Goal: Use online tool/utility: Utilize a website feature to perform a specific function

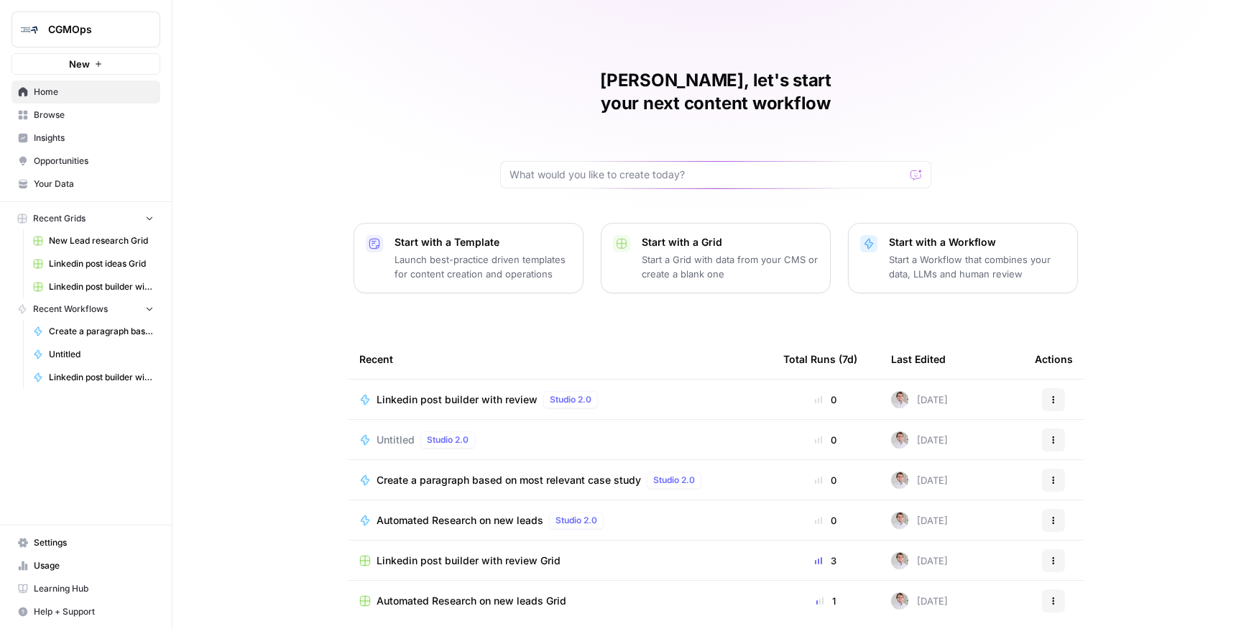
click at [490, 393] on span "Linkedin post builder with review" at bounding box center [457, 400] width 161 height 14
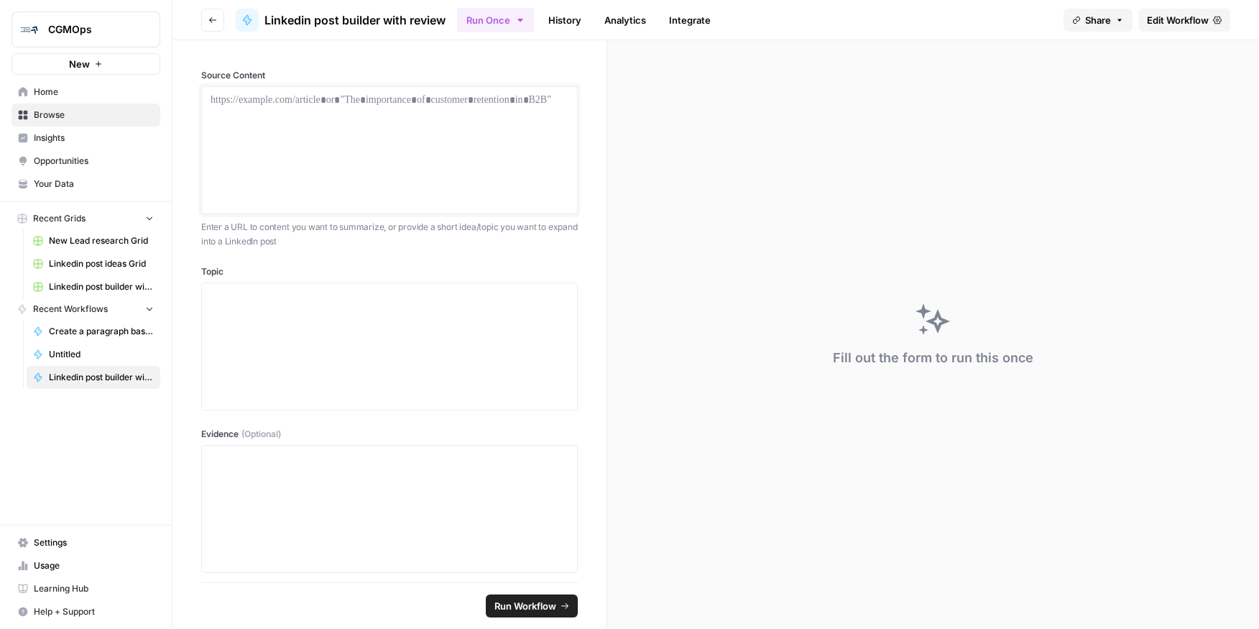
click at [453, 100] on p at bounding box center [390, 100] width 358 height 14
click at [405, 308] on div at bounding box center [390, 346] width 358 height 115
click at [287, 148] on div "To enrich screen reader interactions, please activate Accessibility in Grammarl…" at bounding box center [390, 150] width 358 height 115
paste div "To enrich screen reader interactions, please activate Accessibility in Grammarl…"
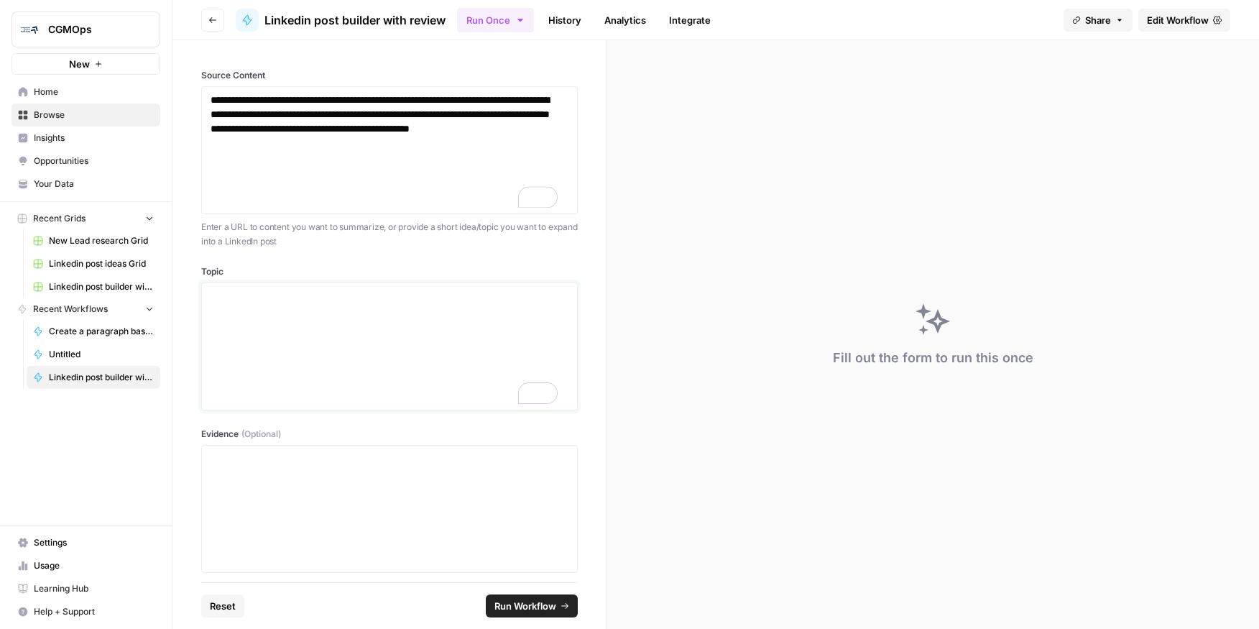
click at [317, 308] on div "To enrich screen reader interactions, please activate Accessibility in Grammarl…" at bounding box center [390, 346] width 358 height 115
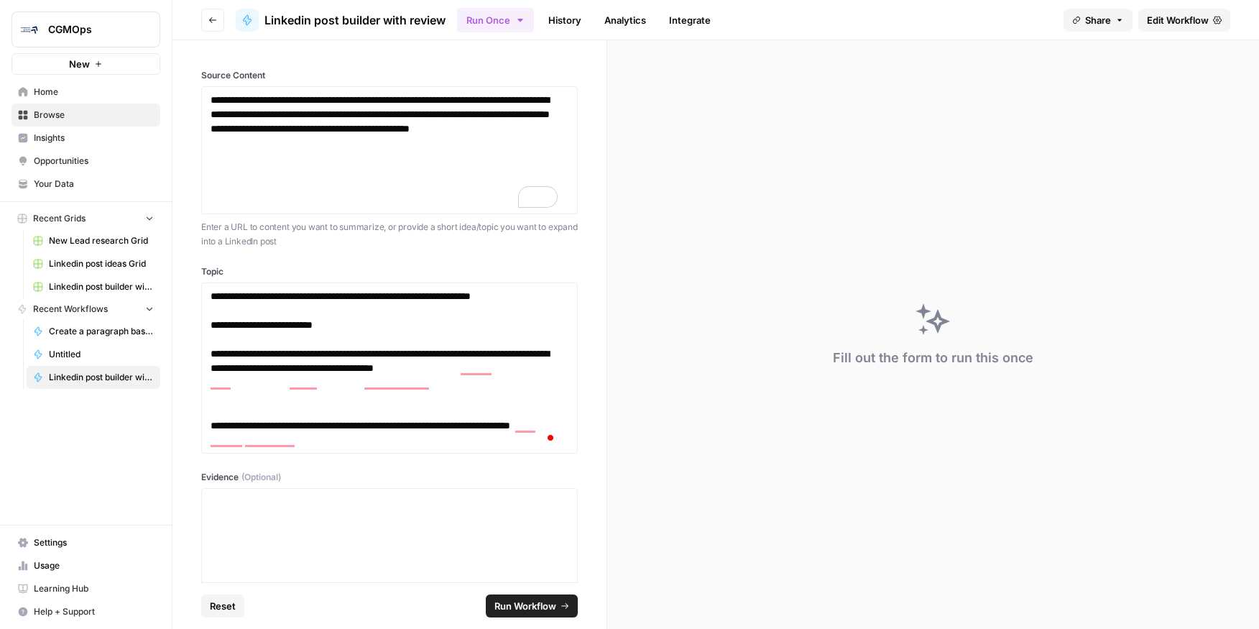
click at [534, 605] on span "Run Workflow" at bounding box center [526, 606] width 62 height 14
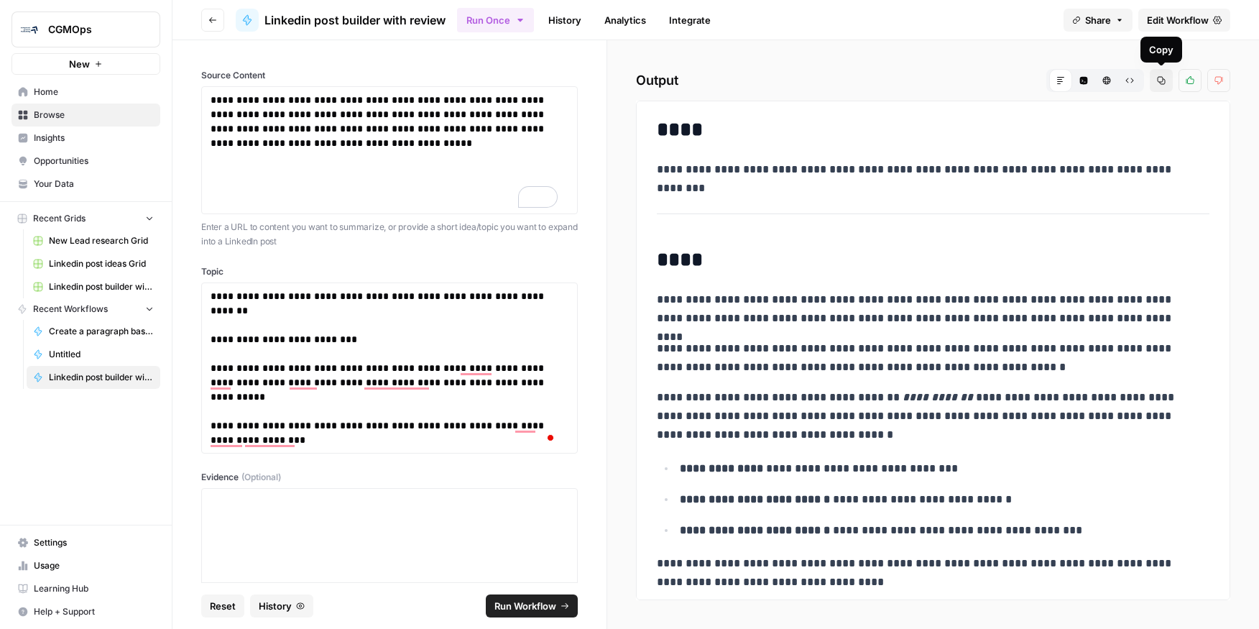
click at [1198, 77] on button "Thumbs up" at bounding box center [1190, 80] width 23 height 23
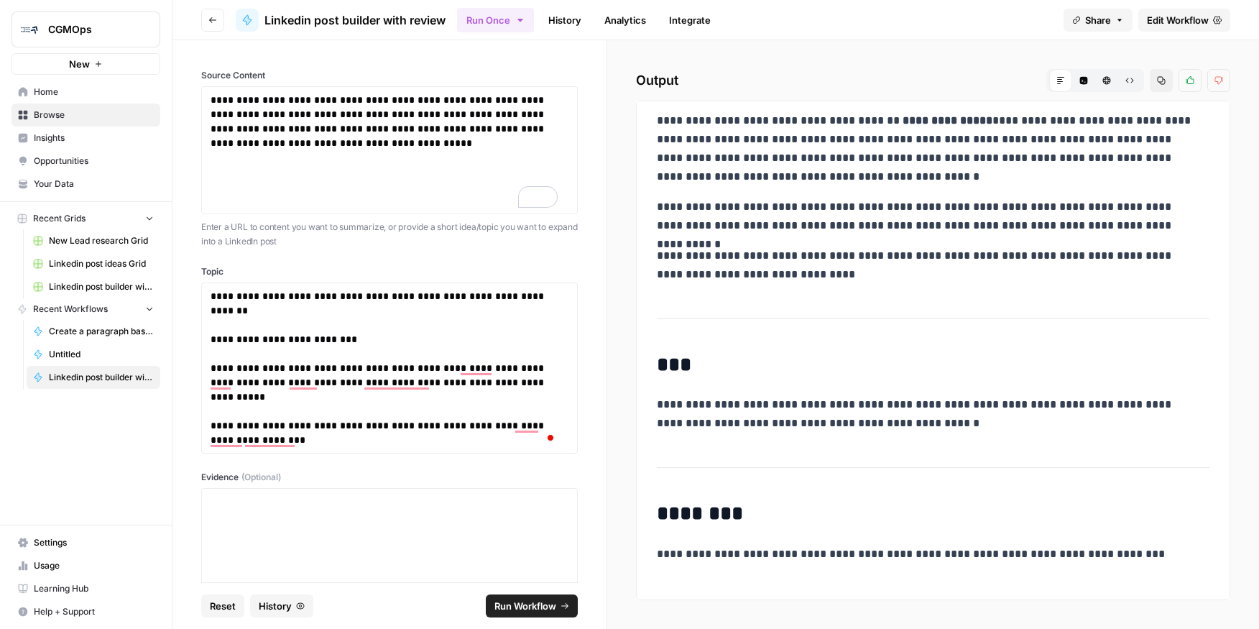
drag, startPoint x: 656, startPoint y: 173, endPoint x: 955, endPoint y: 272, distance: 314.4
click at [955, 272] on div "**********" at bounding box center [933, 104] width 570 height 967
copy div "**********"
